Goal: Communication & Community: Share content

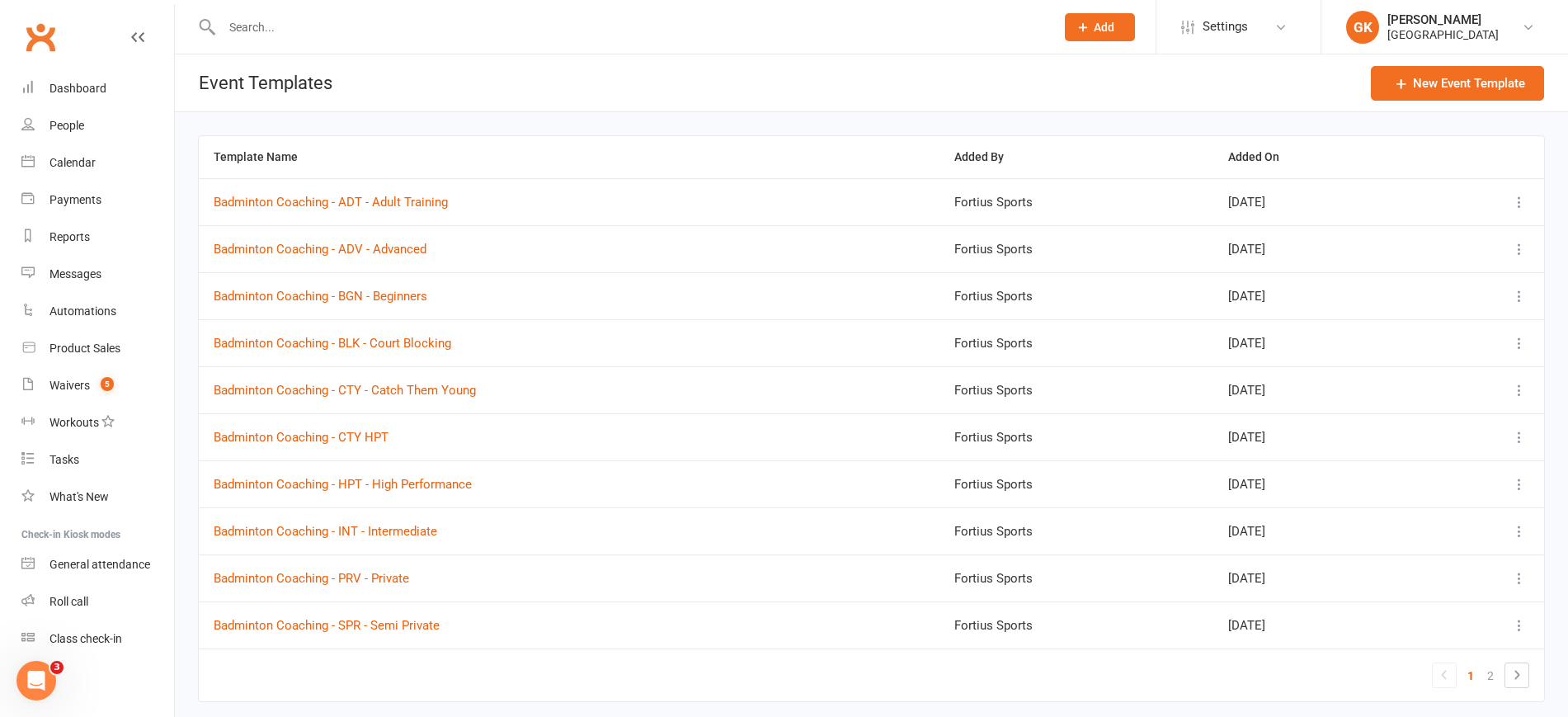
scroll to position [3, 0]
click at [328, 24] on input "text" at bounding box center [630, 27] width 827 height 23
paste input "[PERSON_NAME]"
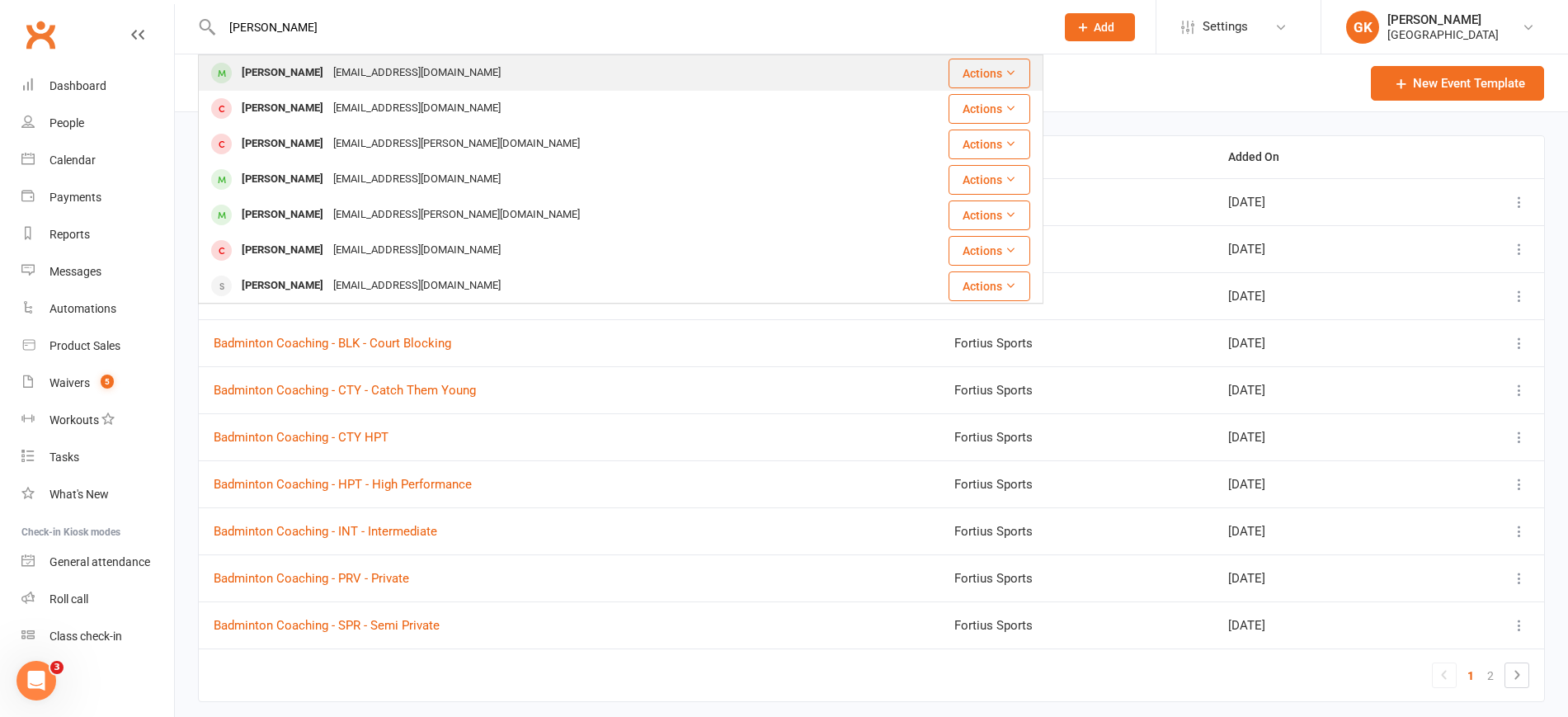
type input "[PERSON_NAME]"
click at [296, 62] on div "[PERSON_NAME]" at bounding box center [282, 73] width 91 height 24
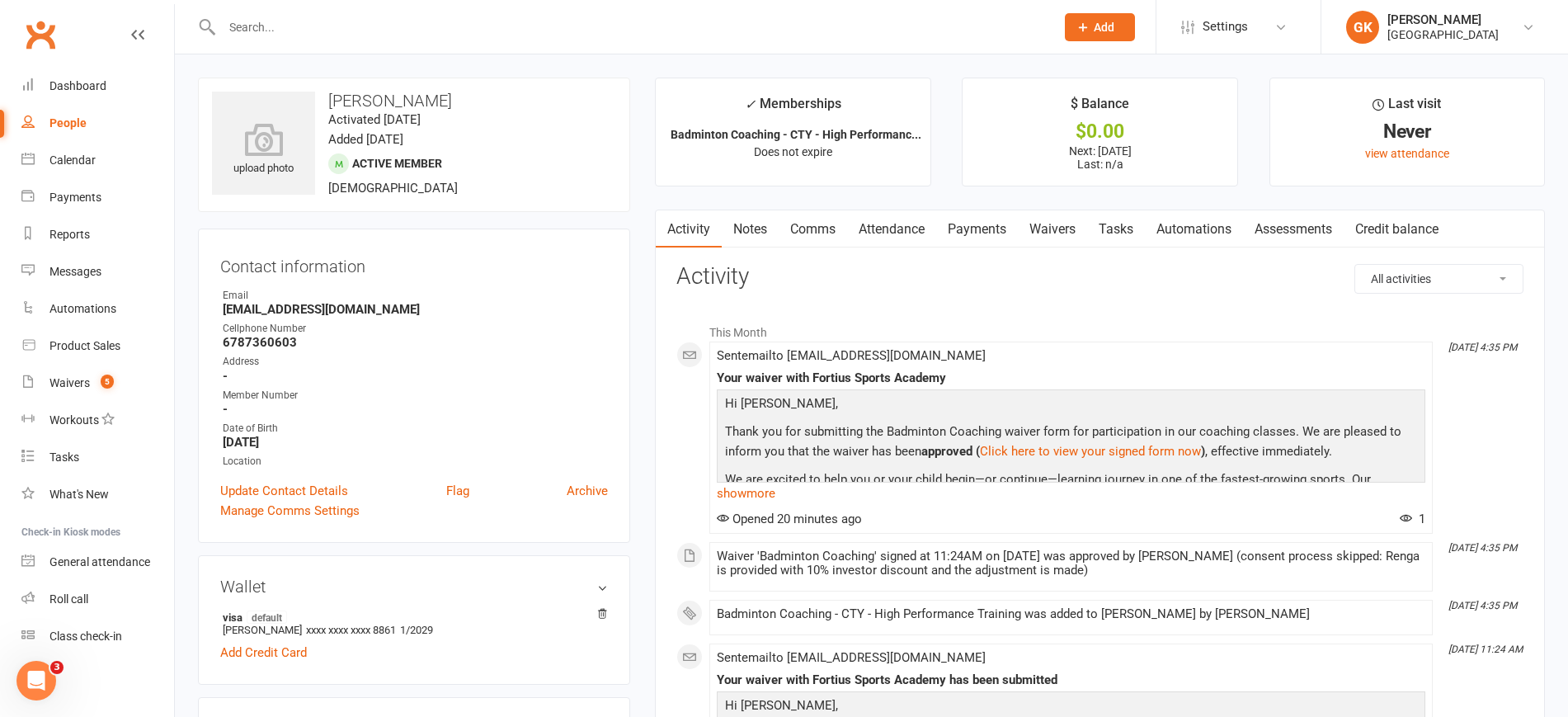
scroll to position [85, 0]
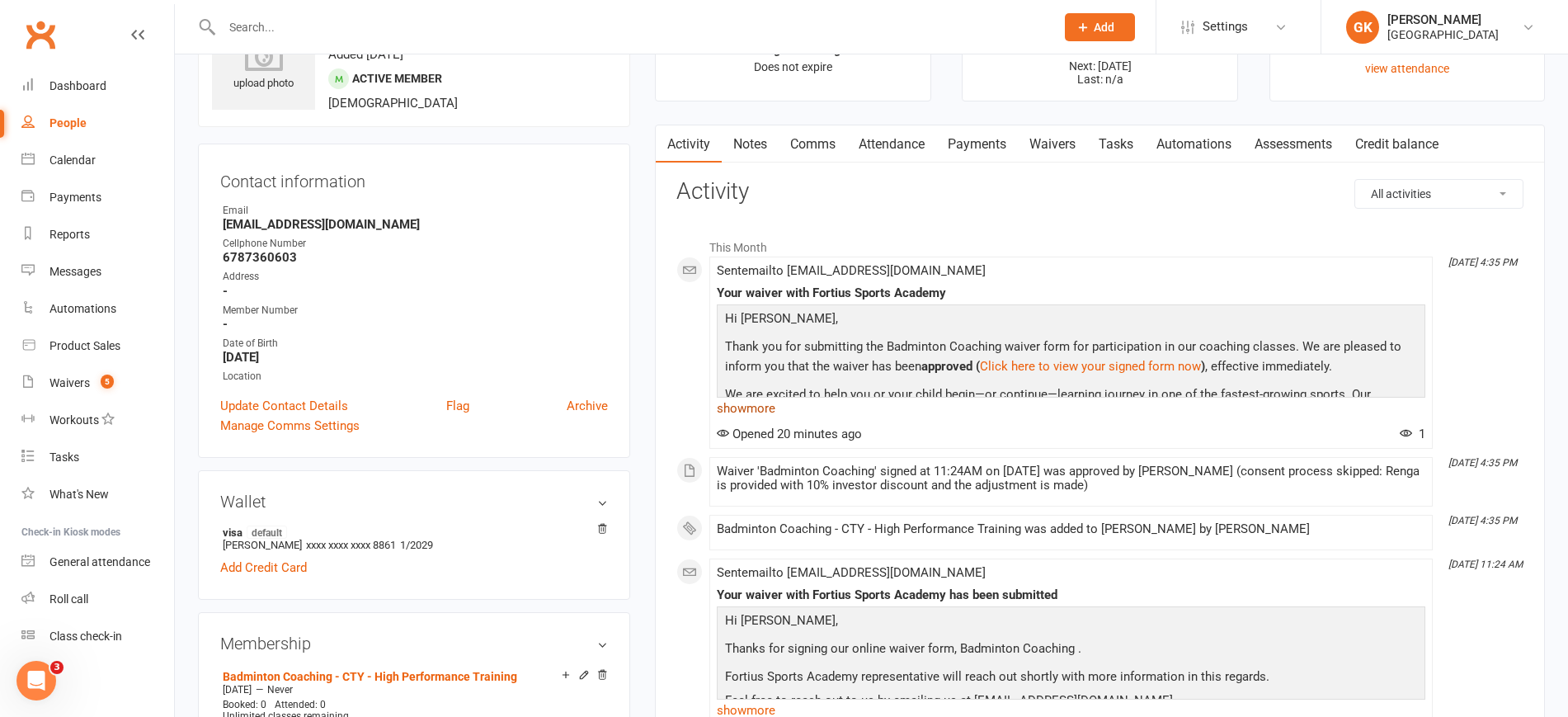
click at [783, 404] on link "show more" at bounding box center [1071, 408] width 708 height 23
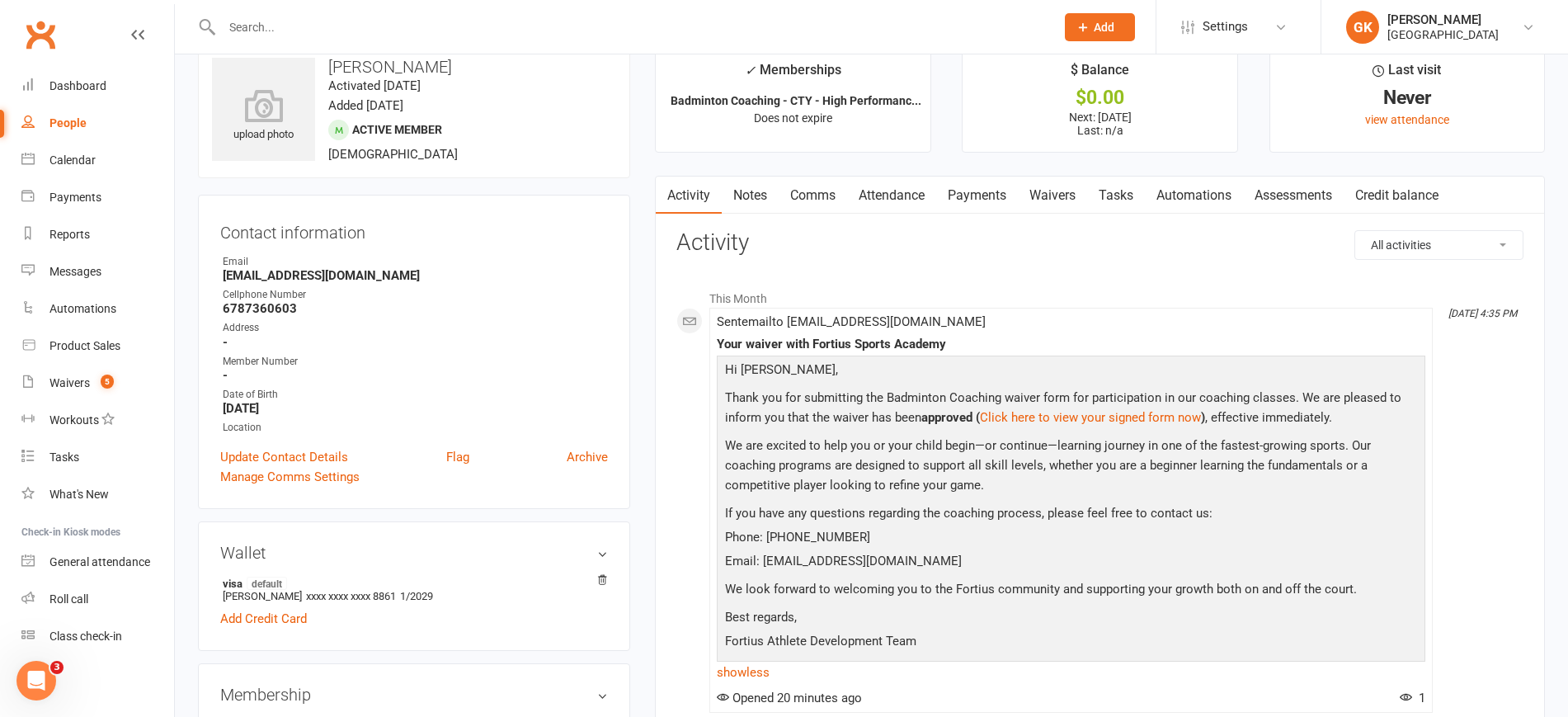
scroll to position [35, 0]
click at [827, 196] on link "Comms" at bounding box center [812, 193] width 68 height 38
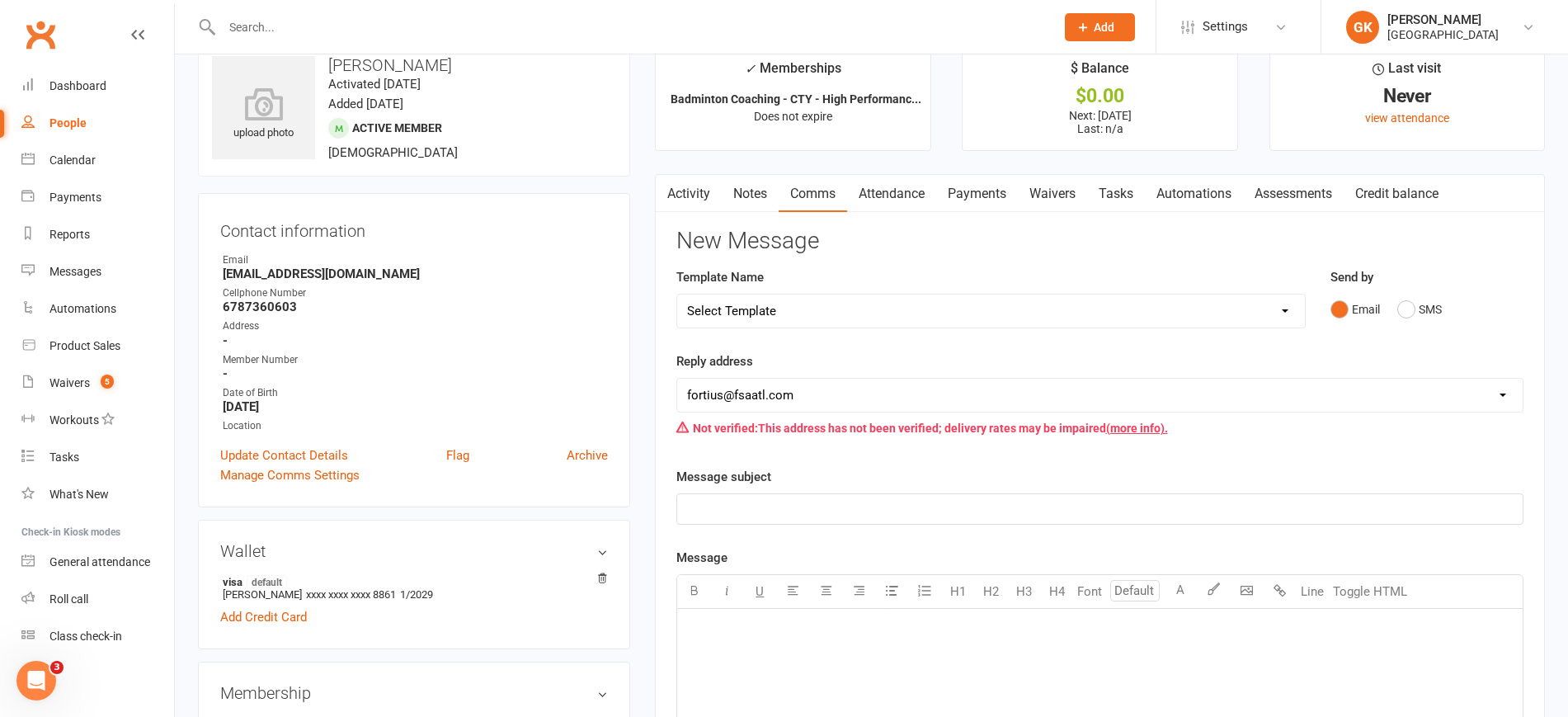
click at [958, 285] on div "Template Name Select Template [Email] Badminton Court Schedule [SMS] [Default t…" at bounding box center [990, 298] width 629 height 61
click at [932, 301] on select "Select Template [Email] Badminton Court Schedule [SMS] [Default template - revi…" at bounding box center [990, 311] width 627 height 33
select select "22"
click at [677, 295] on select "Select Template [Email] Badminton Court Schedule [SMS] [Default template - revi…" at bounding box center [990, 311] width 627 height 33
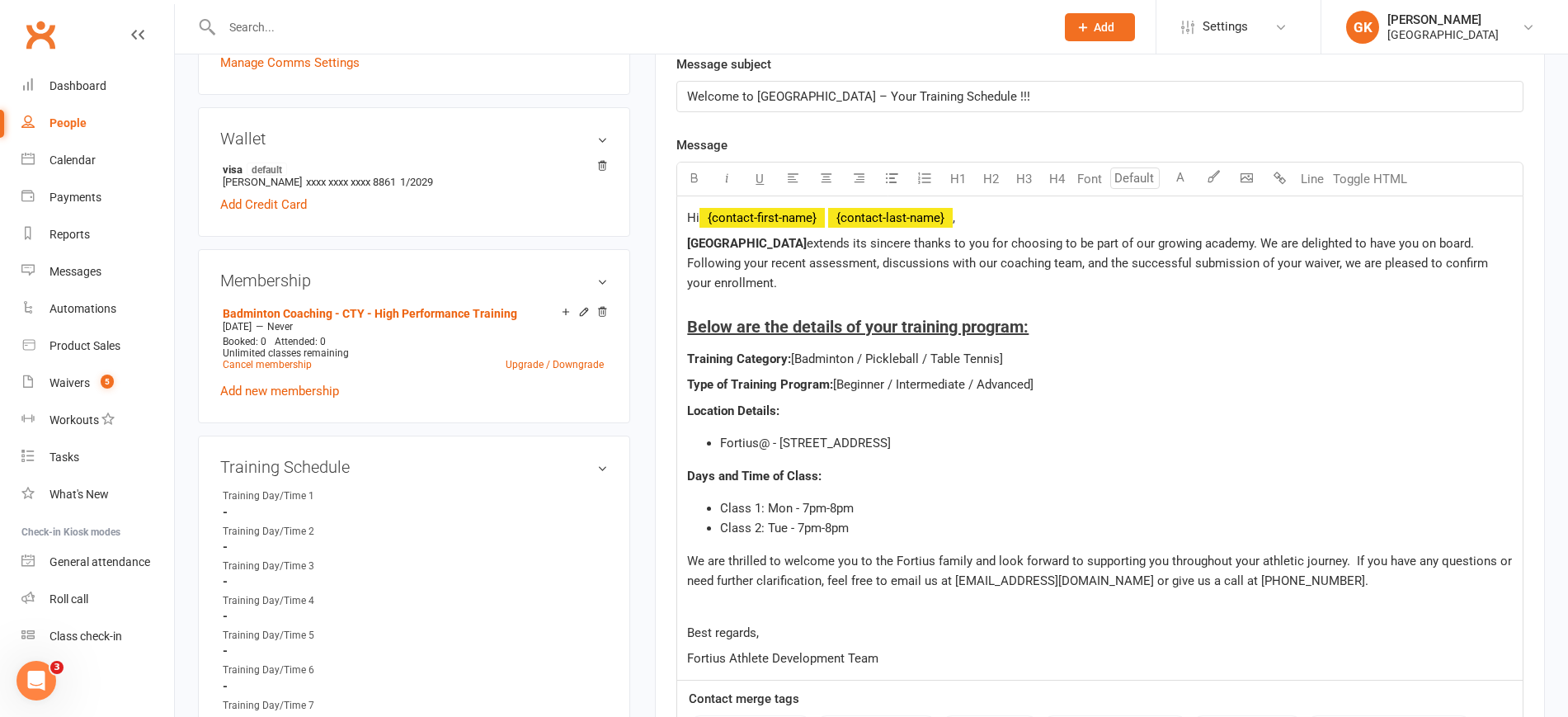
scroll to position [540, 0]
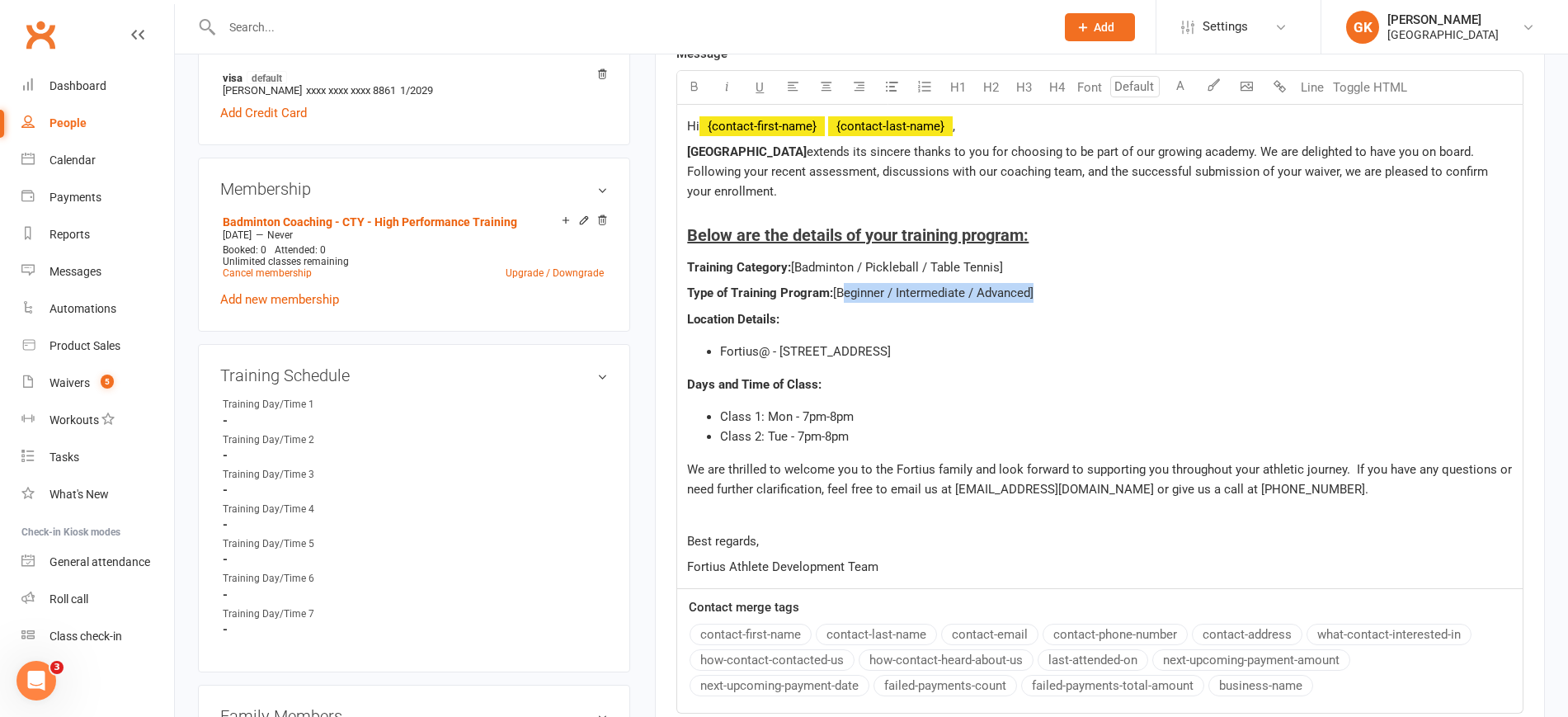
drag, startPoint x: 1035, startPoint y: 294, endPoint x: 842, endPoint y: 280, distance: 193.5
click at [842, 280] on div "Hi ﻿ {contact-first-name} ﻿ {contact-last-name} , Fortius Sports Academy extend…" at bounding box center [1100, 346] width 846 height 484
drag, startPoint x: 862, startPoint y: 259, endPoint x: 998, endPoint y: 260, distance: 136.0
click at [998, 260] on p "Training Category: [Badminton / Pickleball / Table Tennis]" at bounding box center [1100, 267] width 826 height 19
click at [849, 437] on span "Class 2: Tue - 7pm-8pm" at bounding box center [784, 437] width 128 height 15
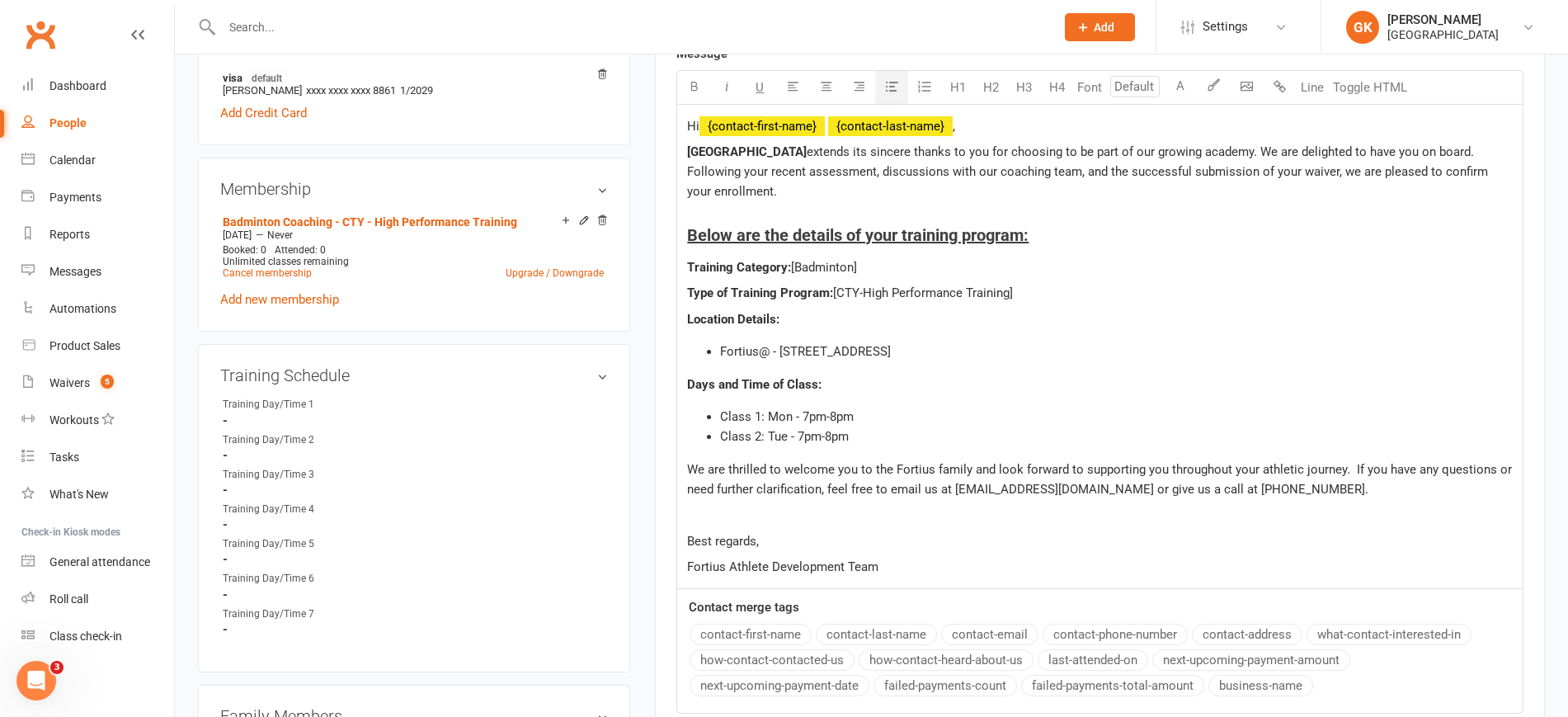
click at [771, 419] on span "Class 1: Mon - 7pm-8pm" at bounding box center [787, 417] width 133 height 15
click at [777, 439] on span "Class 2: Tue - 7pm-8pm" at bounding box center [784, 437] width 128 height 15
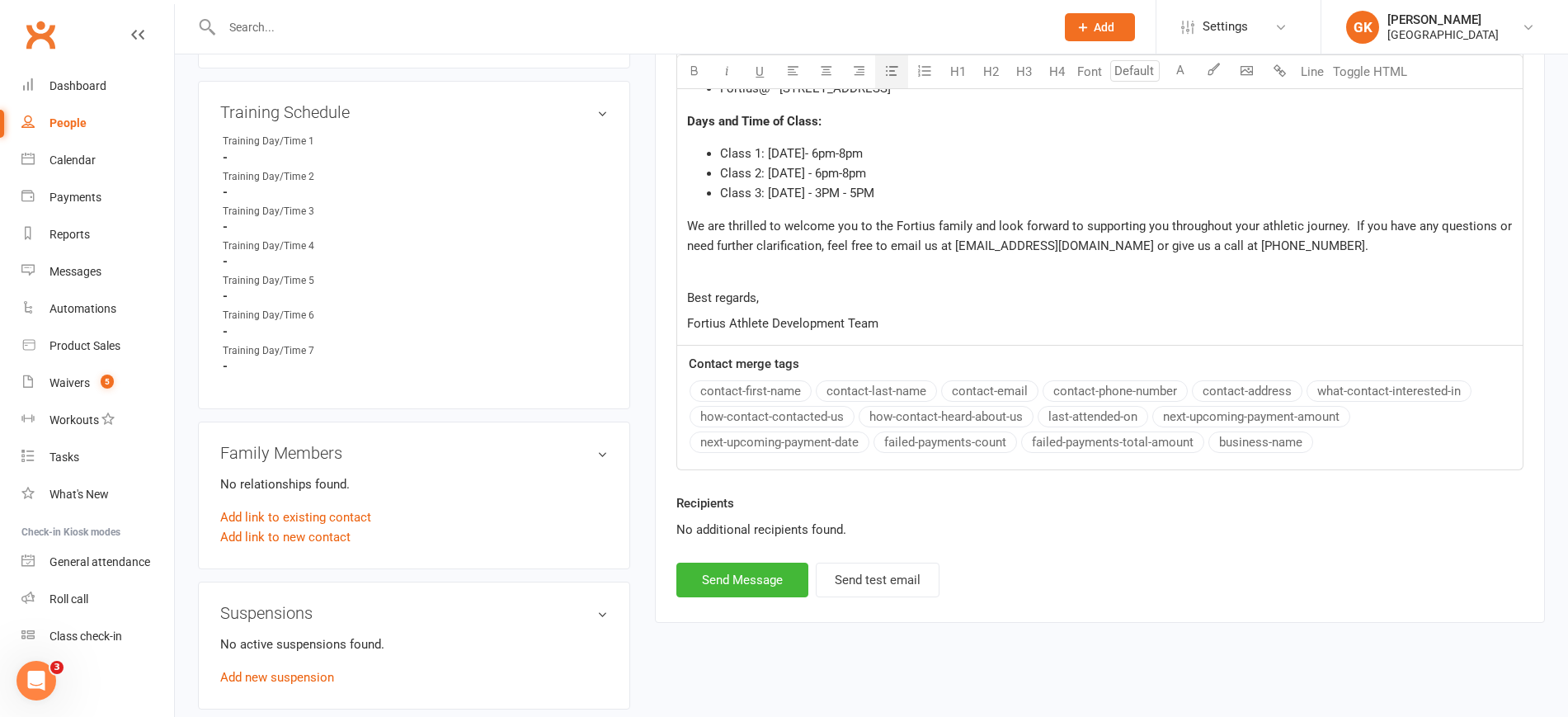
scroll to position [806, 0]
click at [728, 578] on button "Send Message" at bounding box center [742, 577] width 132 height 35
select select
